Goal: Task Accomplishment & Management: Use online tool/utility

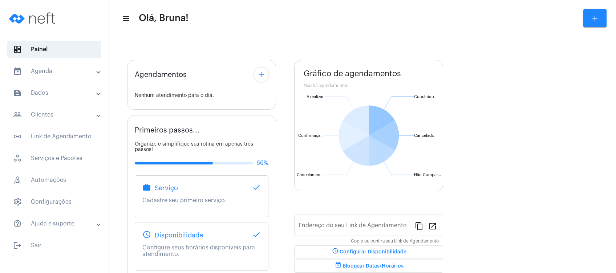
type input "[URL][DOMAIN_NAME][PERSON_NAME]"
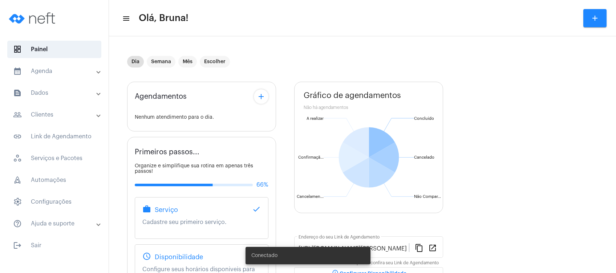
click at [47, 78] on mat-expansion-panel-header "calendar_month_outlined Agenda" at bounding box center [56, 70] width 104 height 17
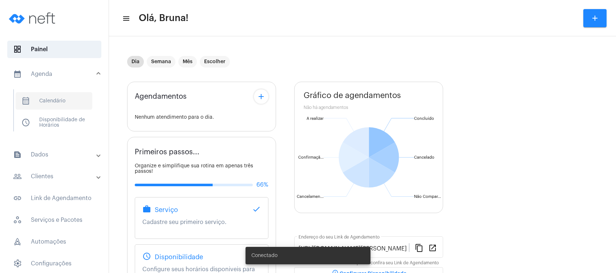
click at [51, 97] on span "calendar_month_outlined Calendário" at bounding box center [54, 100] width 77 height 17
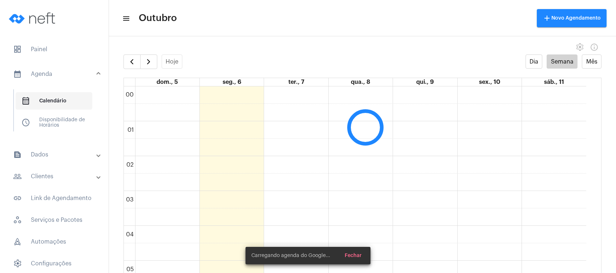
scroll to position [209, 0]
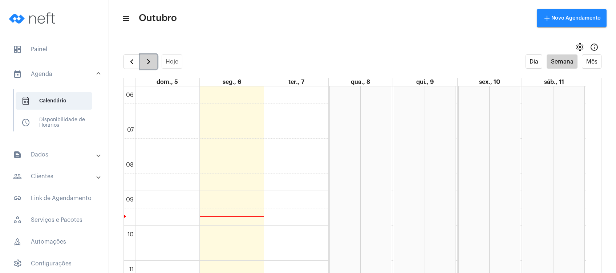
click at [149, 61] on span "button" at bounding box center [148, 61] width 9 height 9
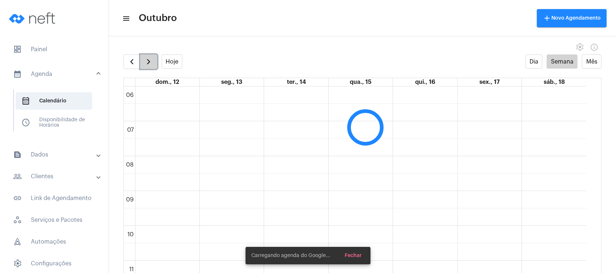
scroll to position [210, 0]
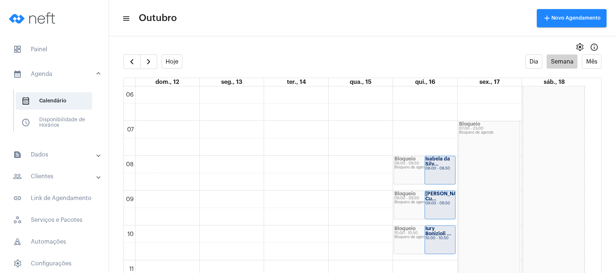
click at [287, 20] on mat-toolbar-row "menu Outubro add Novo Agendamento" at bounding box center [362, 18] width 507 height 23
click at [149, 62] on span "button" at bounding box center [148, 61] width 9 height 9
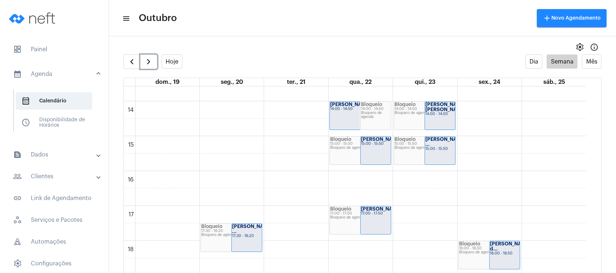
scroll to position [452, 0]
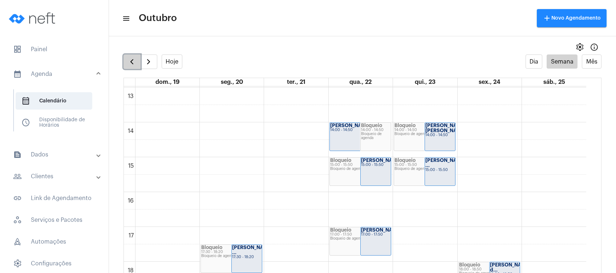
click at [131, 67] on button "button" at bounding box center [132, 61] width 17 height 15
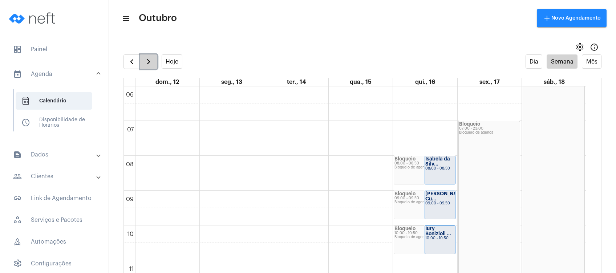
click at [147, 58] on span "button" at bounding box center [148, 61] width 9 height 9
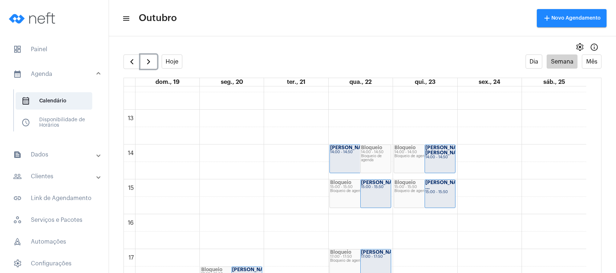
scroll to position [442, 0]
